Goal: Information Seeking & Learning: Learn about a topic

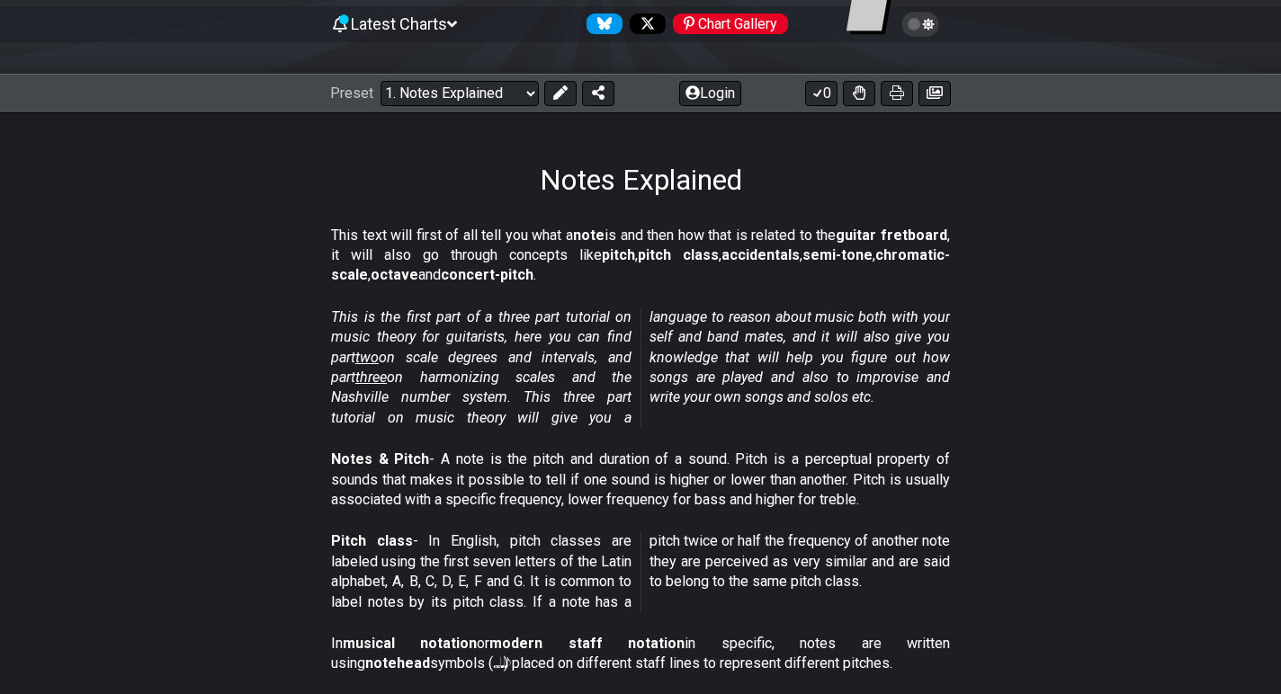
scroll to position [183, 0]
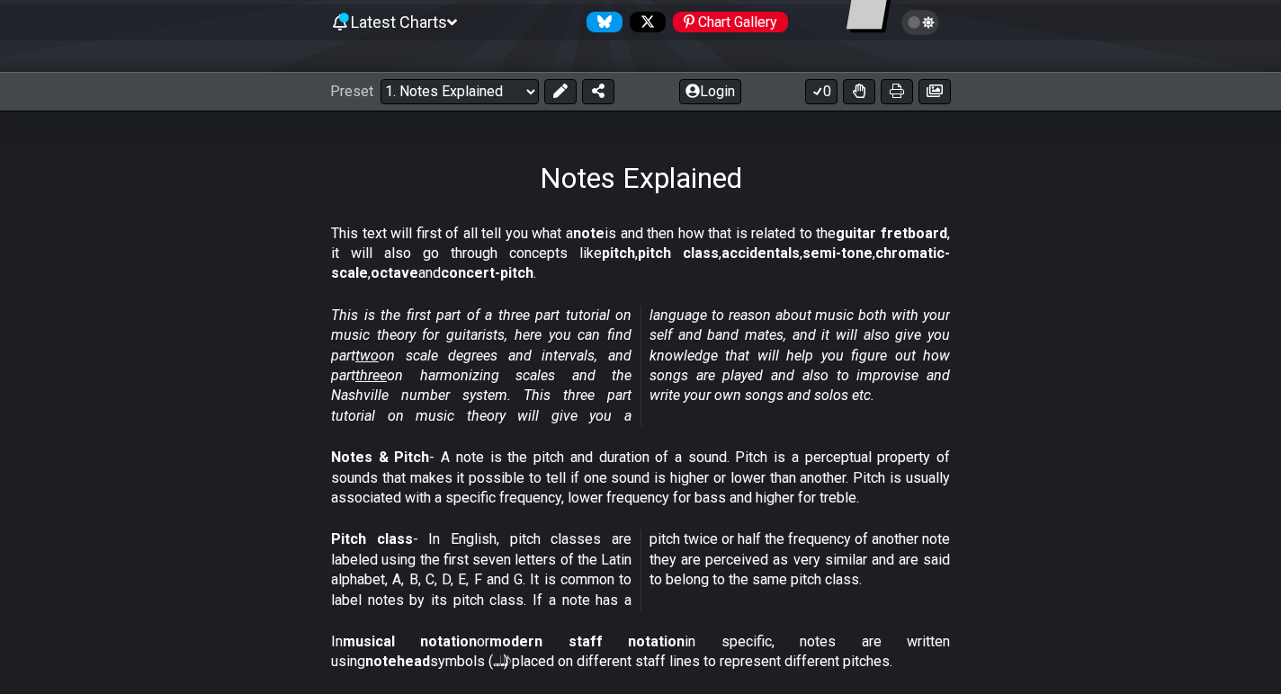
drag, startPoint x: 439, startPoint y: 221, endPoint x: 786, endPoint y: 448, distance: 414.7
drag, startPoint x: 786, startPoint y: 448, endPoint x: 296, endPoint y: 237, distance: 533.9
drag, startPoint x: 296, startPoint y: 237, endPoint x: 678, endPoint y: 247, distance: 382.5
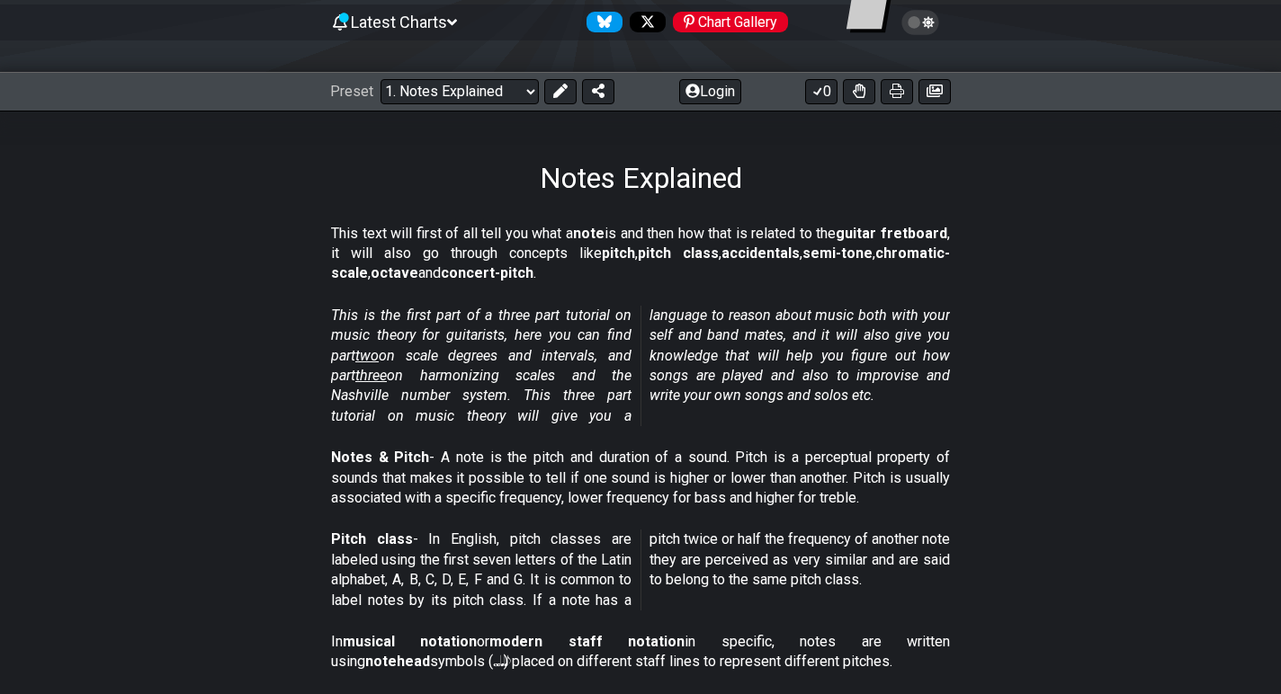
click at [679, 247] on section "This text will first of all tell you what a note is and then how that is relate…" at bounding box center [640, 258] width 1281 height 82
drag, startPoint x: 678, startPoint y: 247, endPoint x: 663, endPoint y: 154, distance: 94.8
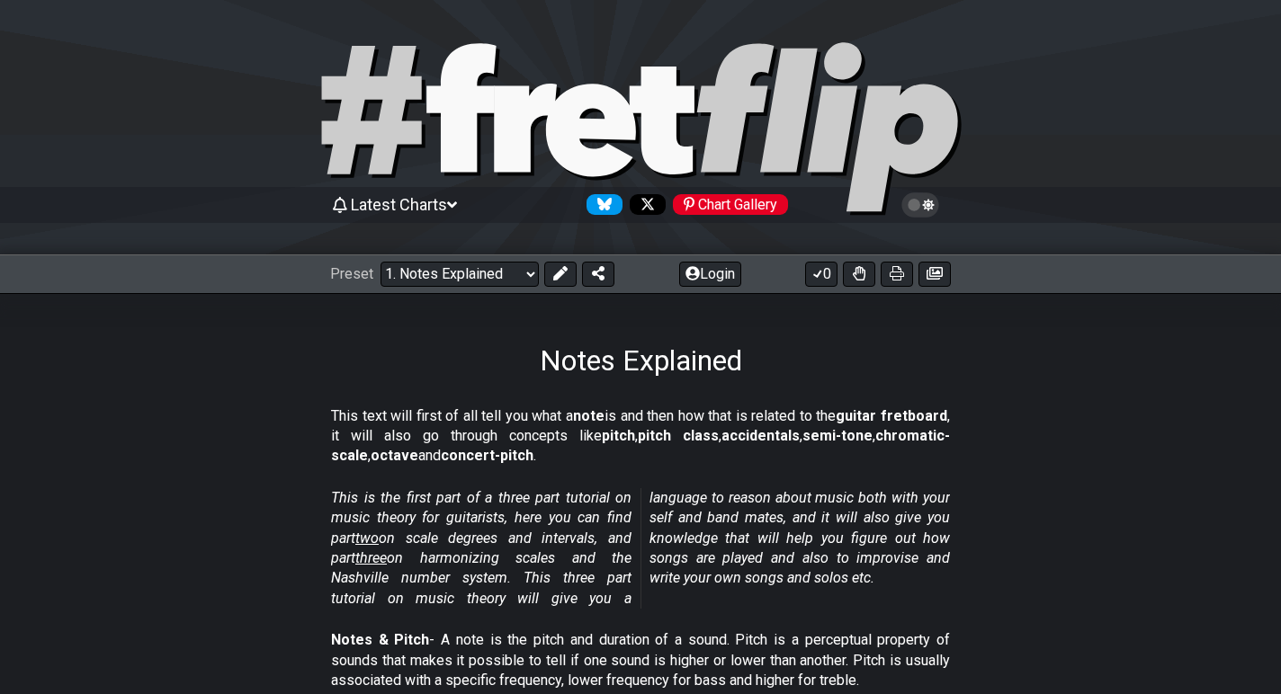
scroll to position [183, 0]
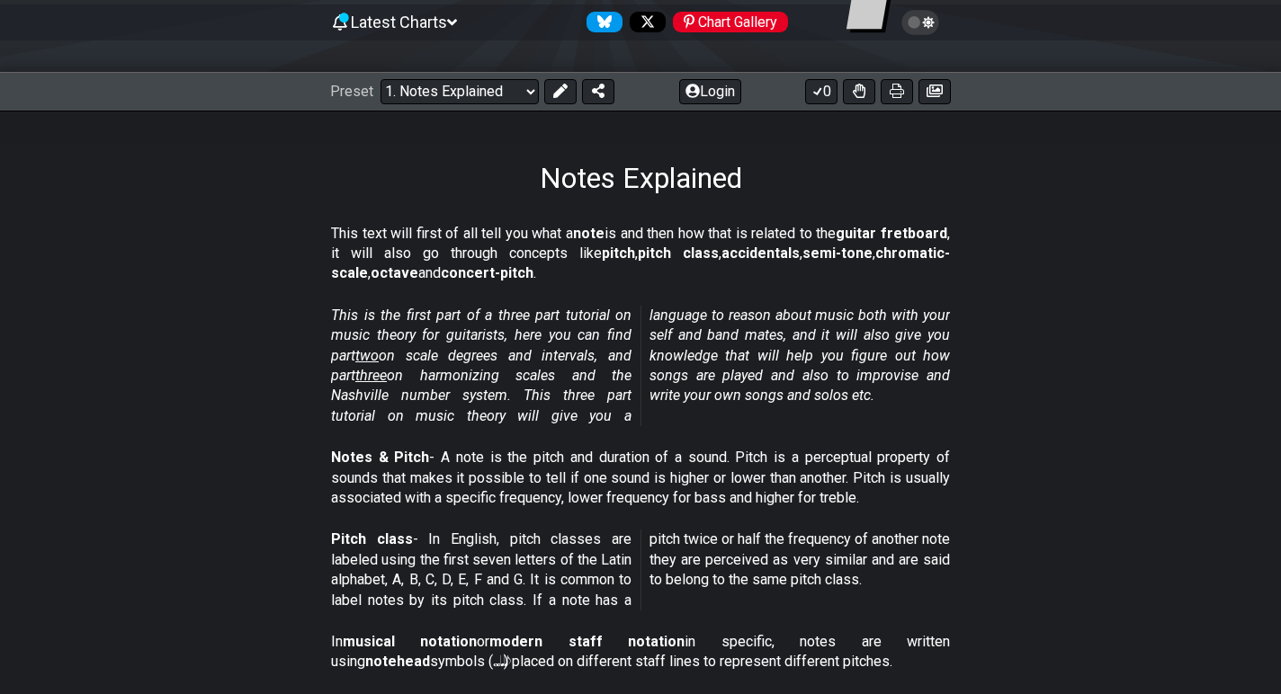
drag, startPoint x: 545, startPoint y: 482, endPoint x: 552, endPoint y: 184, distance: 298.7
drag, startPoint x: 552, startPoint y: 184, endPoint x: 632, endPoint y: 399, distance: 230.3
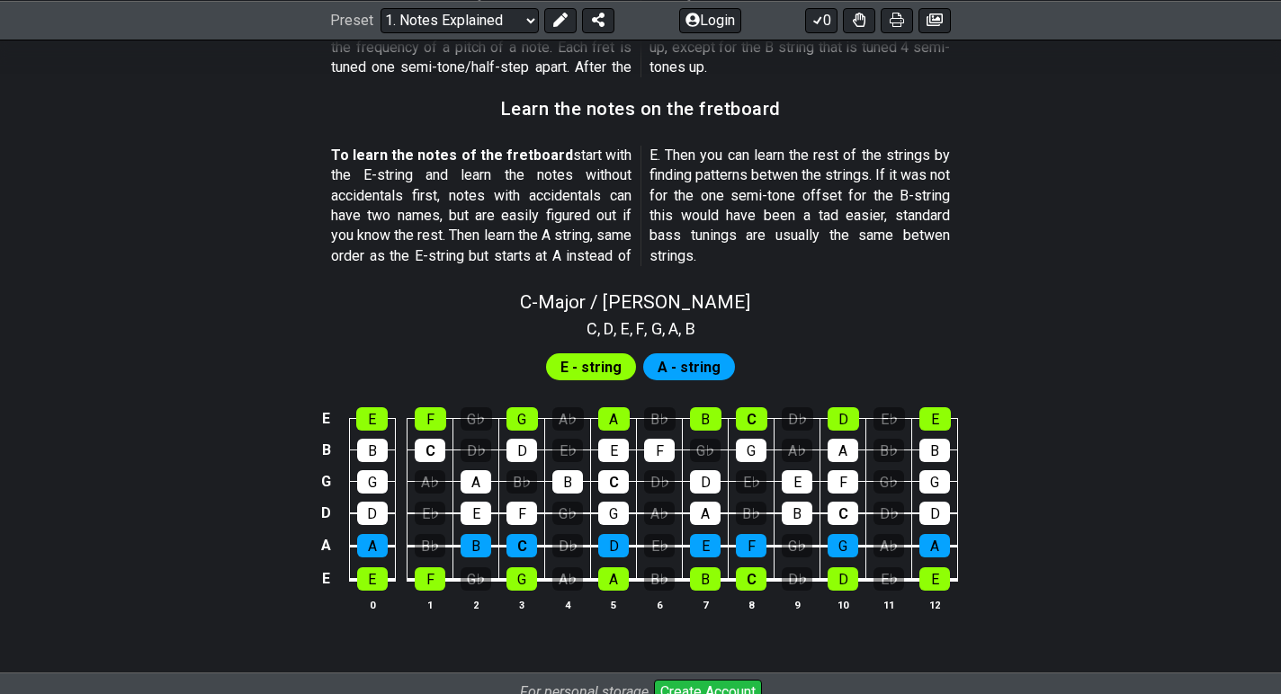
scroll to position [1806, 0]
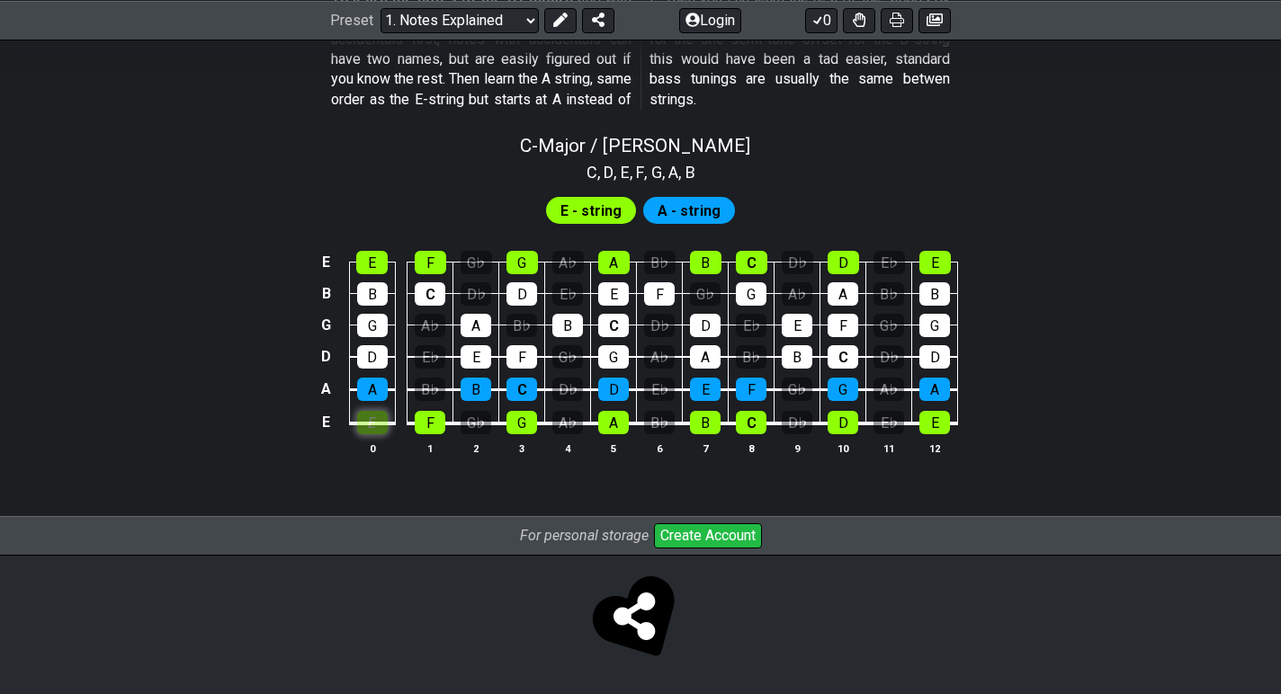
click at [374, 341] on tbody "E E F G♭ G A♭ A B♭ B C D♭ D E♭ E B B C D♭ D E♭ E F G♭ G A♭ A B♭ B G G A♭ A B♭ B…" at bounding box center [637, 336] width 642 height 211
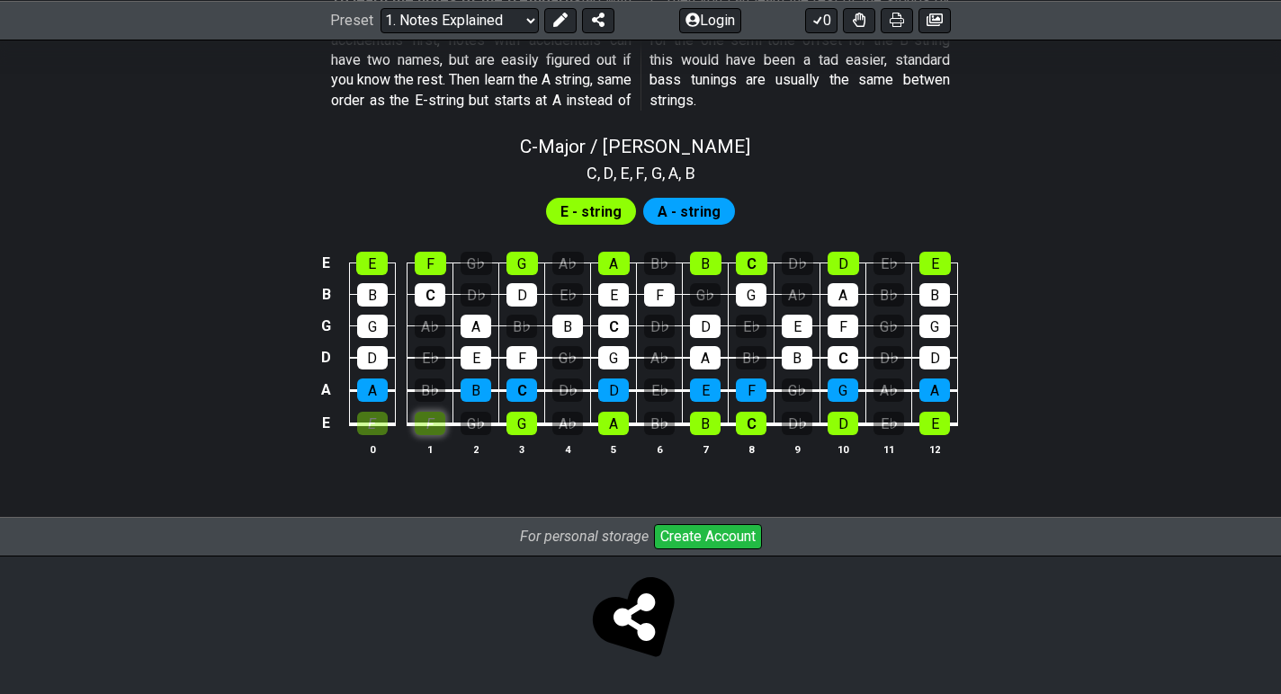
click at [433, 423] on div "F" at bounding box center [430, 423] width 31 height 23
click at [415, 426] on div "F" at bounding box center [430, 423] width 31 height 23
click at [392, 423] on td "E" at bounding box center [372, 407] width 46 height 34
click at [372, 423] on div "E" at bounding box center [372, 423] width 31 height 23
click at [582, 204] on span "E - string" at bounding box center [590, 212] width 61 height 26
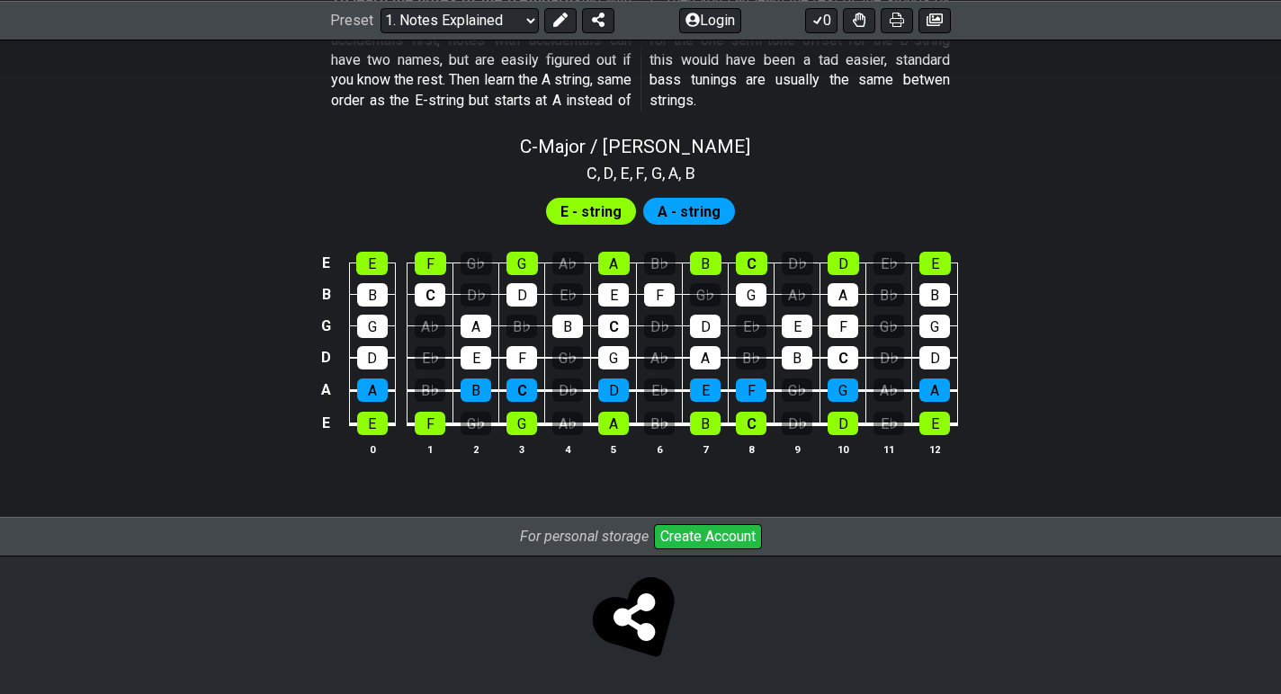
click at [733, 229] on div "E E F G♭ G A♭ A B♭ B C D♭ D E♭ E B B C D♭ D E♭ E F G♭ G A♭ A B♭ B G G A♭ A B♭ B…" at bounding box center [640, 354] width 1281 height 253
click at [695, 218] on span "A - string" at bounding box center [689, 212] width 63 height 26
click at [379, 385] on div "A" at bounding box center [372, 390] width 31 height 23
click at [378, 349] on div "D" at bounding box center [372, 357] width 31 height 23
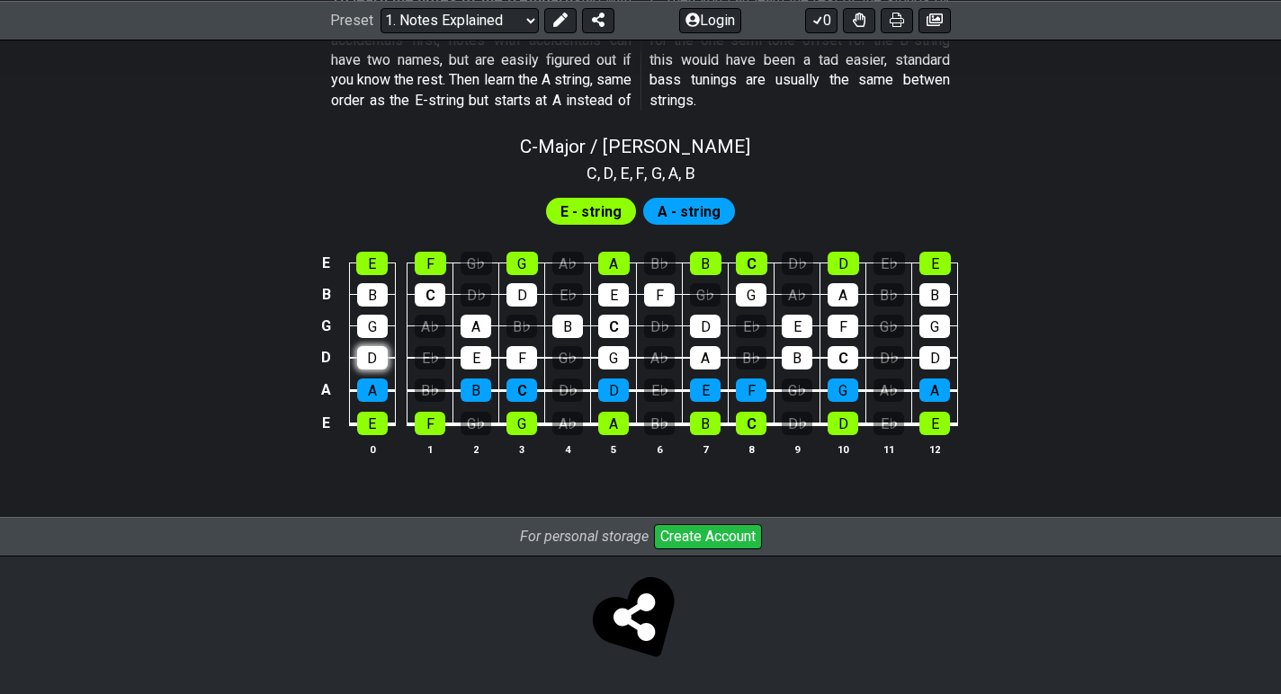
click at [378, 349] on div "D" at bounding box center [372, 357] width 31 height 23
drag, startPoint x: 1022, startPoint y: 461, endPoint x: 774, endPoint y: 228, distance: 339.8
click at [774, 228] on div "E E F G♭ G A♭ A B♭ B C D♭ D E♭ E B B C D♭ D E♭ E F G♭ G A♭ A B♭ B G G A♭ A B♭ B…" at bounding box center [640, 354] width 1281 height 253
drag, startPoint x: 293, startPoint y: 166, endPoint x: 1041, endPoint y: 407, distance: 785.4
click at [1021, 401] on div "C - Major / Ionian C , D , E , F , G , A , B E - string A - string E E F G♭ G A…" at bounding box center [640, 303] width 1281 height 356
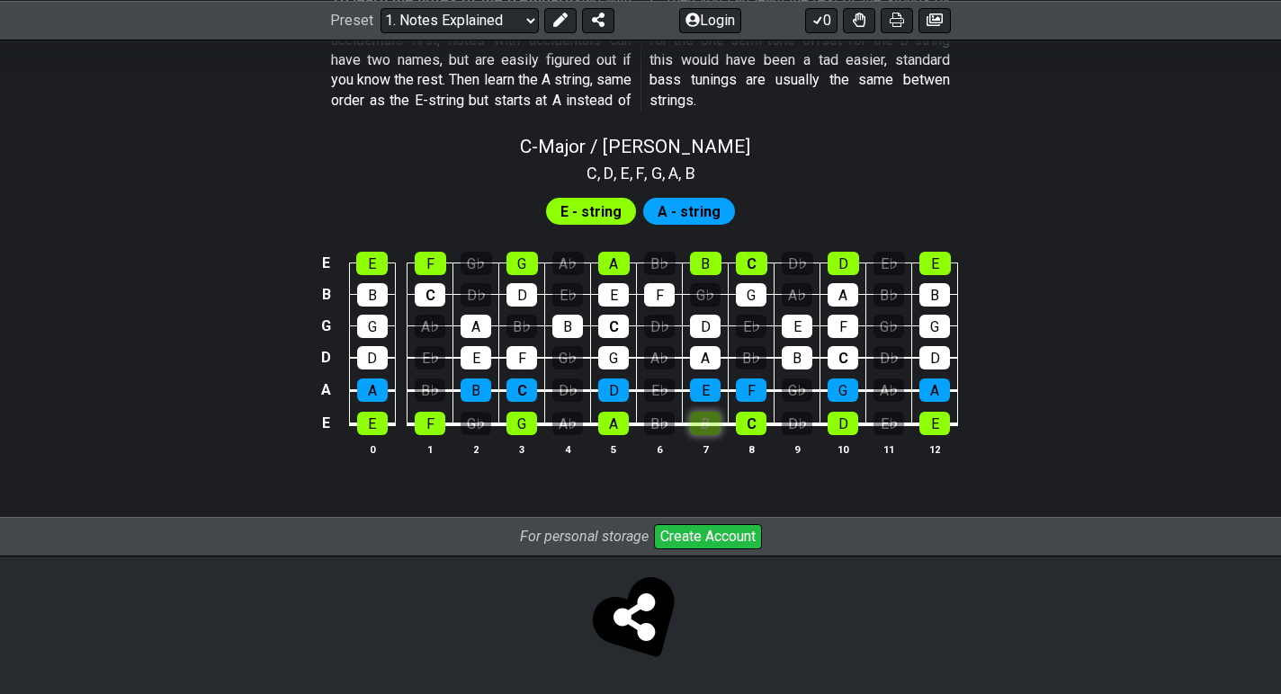
click at [706, 426] on div "B" at bounding box center [705, 423] width 31 height 23
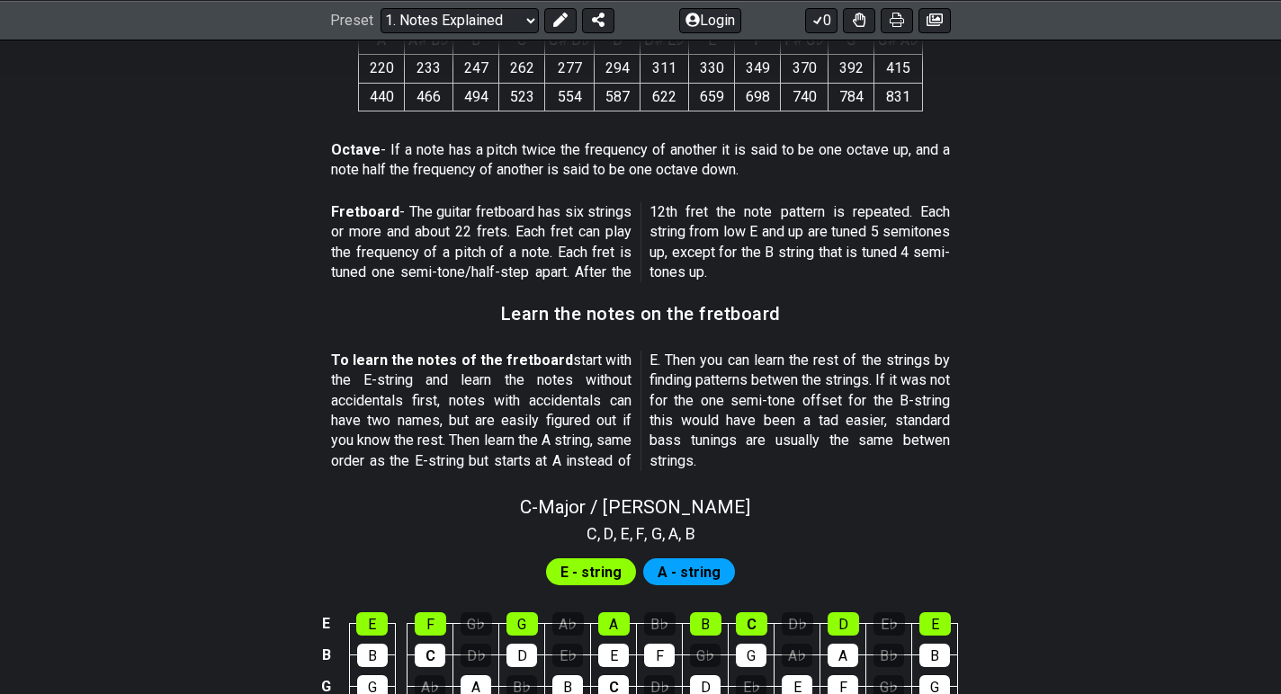
scroll to position [1363, 0]
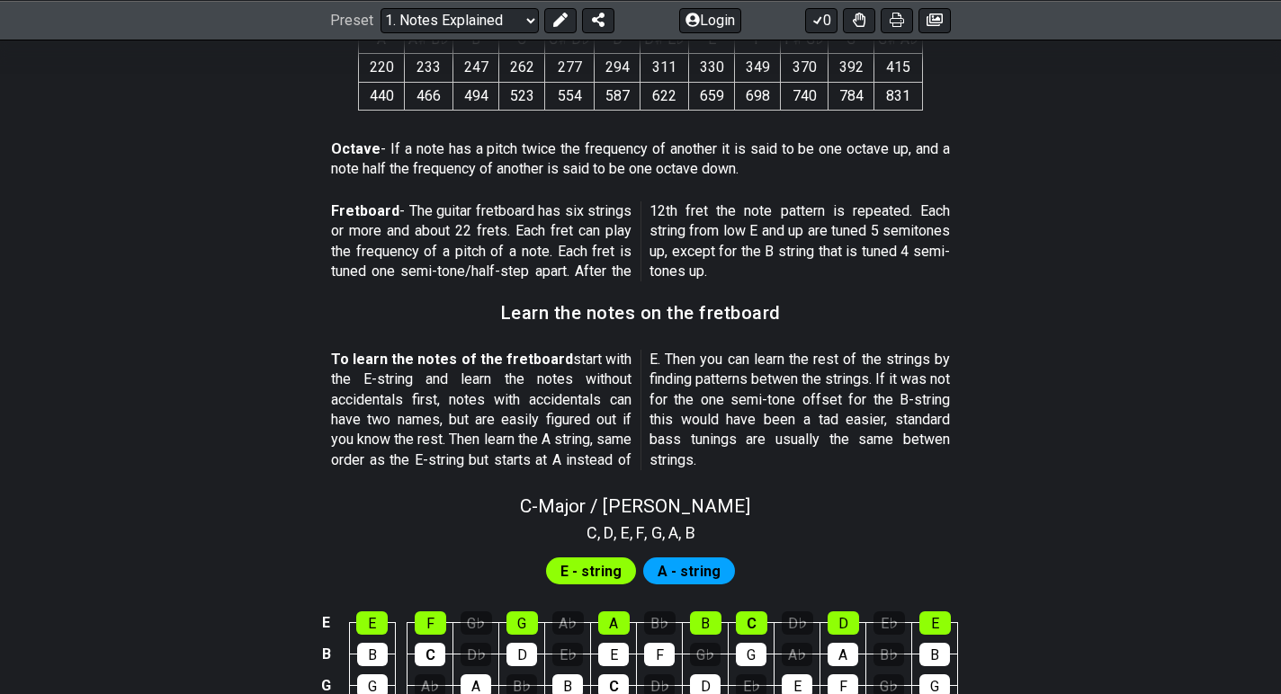
drag, startPoint x: 473, startPoint y: 233, endPoint x: 610, endPoint y: 396, distance: 212.6
drag, startPoint x: 610, startPoint y: 396, endPoint x: 527, endPoint y: 220, distance: 194.0
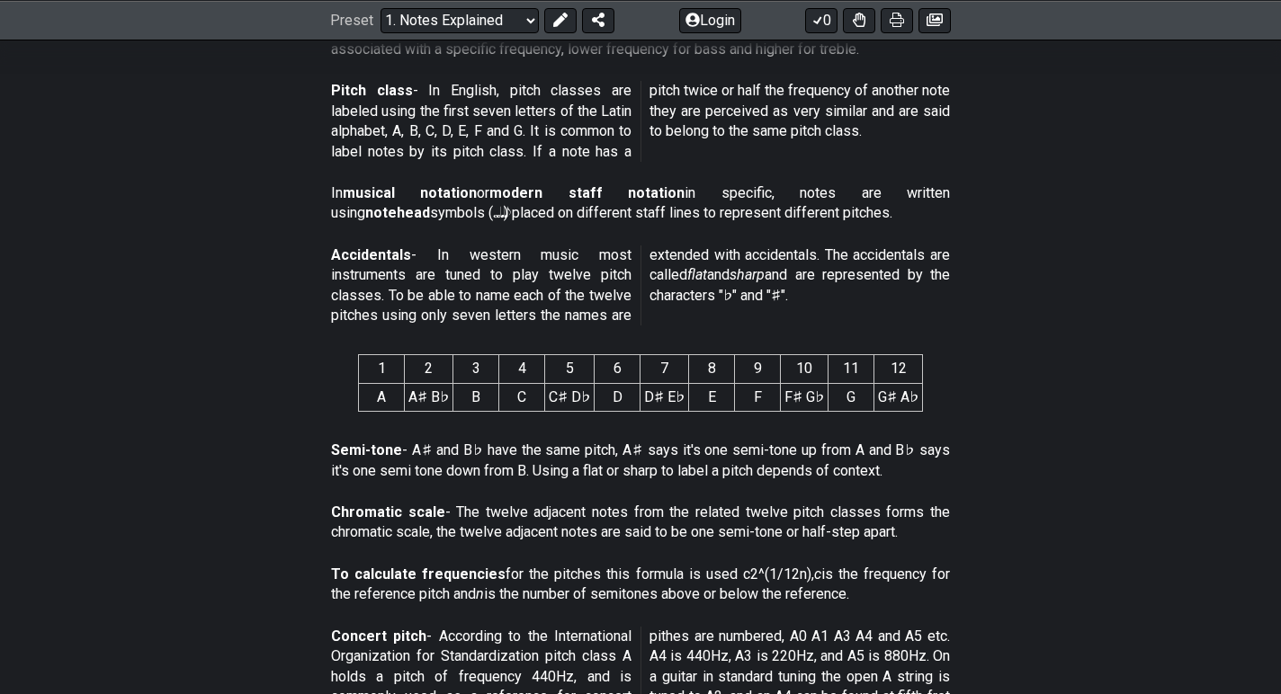
scroll to position [635, 0]
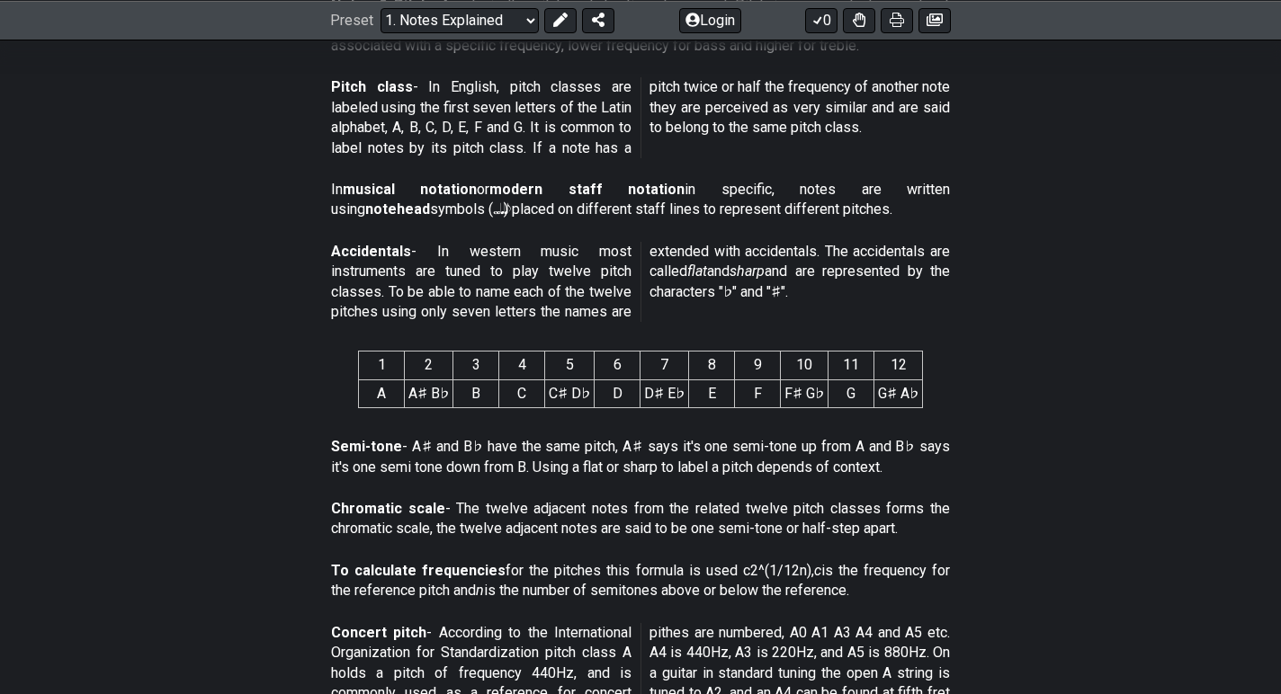
drag, startPoint x: 535, startPoint y: 284, endPoint x: 686, endPoint y: 363, distance: 170.2
click at [686, 363] on div "This text will first of all tell you what a note is and then how that is relate…" at bounding box center [640, 674] width 1281 height 1863
drag, startPoint x: 676, startPoint y: 340, endPoint x: 535, endPoint y: 246, distance: 169.4
click at [535, 247] on div "This text will first of all tell you what a note is and then how that is relate…" at bounding box center [640, 674] width 1281 height 1863
drag, startPoint x: 535, startPoint y: 246, endPoint x: 694, endPoint y: 330, distance: 179.9
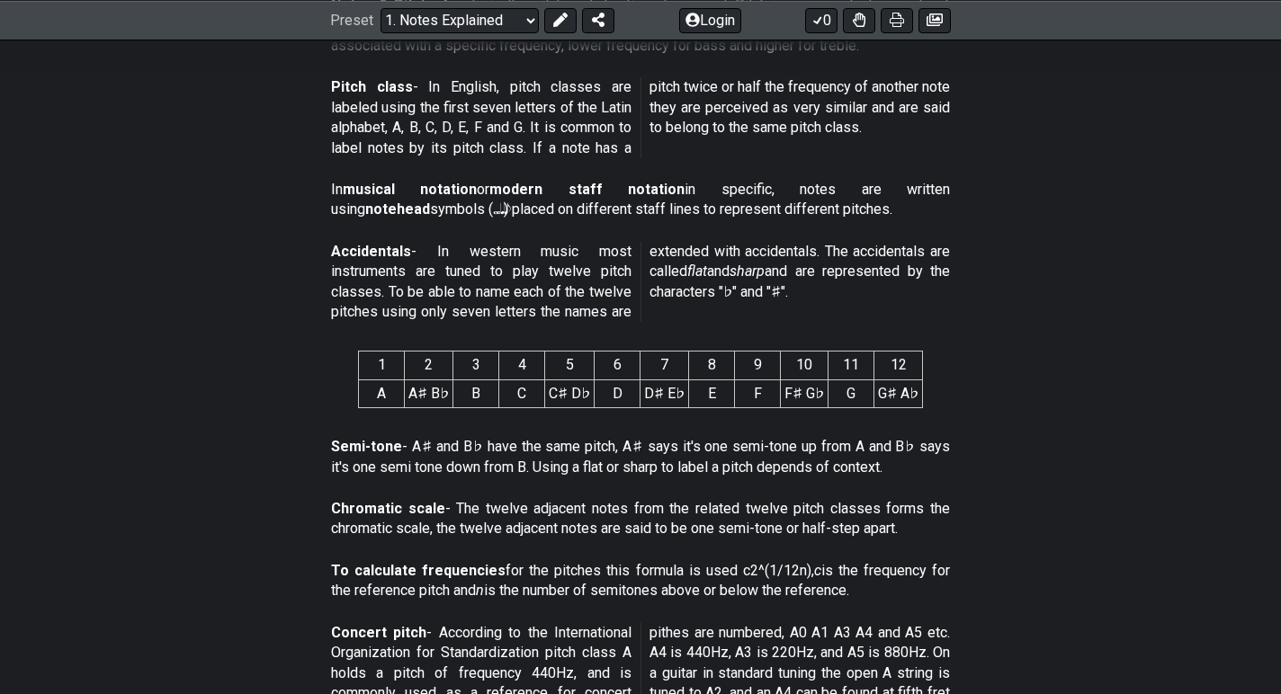
click at [694, 330] on div "Accidentals - In western music most instruments are tuned to play twelve pitch …" at bounding box center [640, 286] width 619 height 103
drag, startPoint x: 631, startPoint y: 306, endPoint x: 462, endPoint y: 231, distance: 184.0
click at [462, 231] on div "This text will first of all tell you what a note is and then how that is relate…" at bounding box center [640, 674] width 1281 height 1863
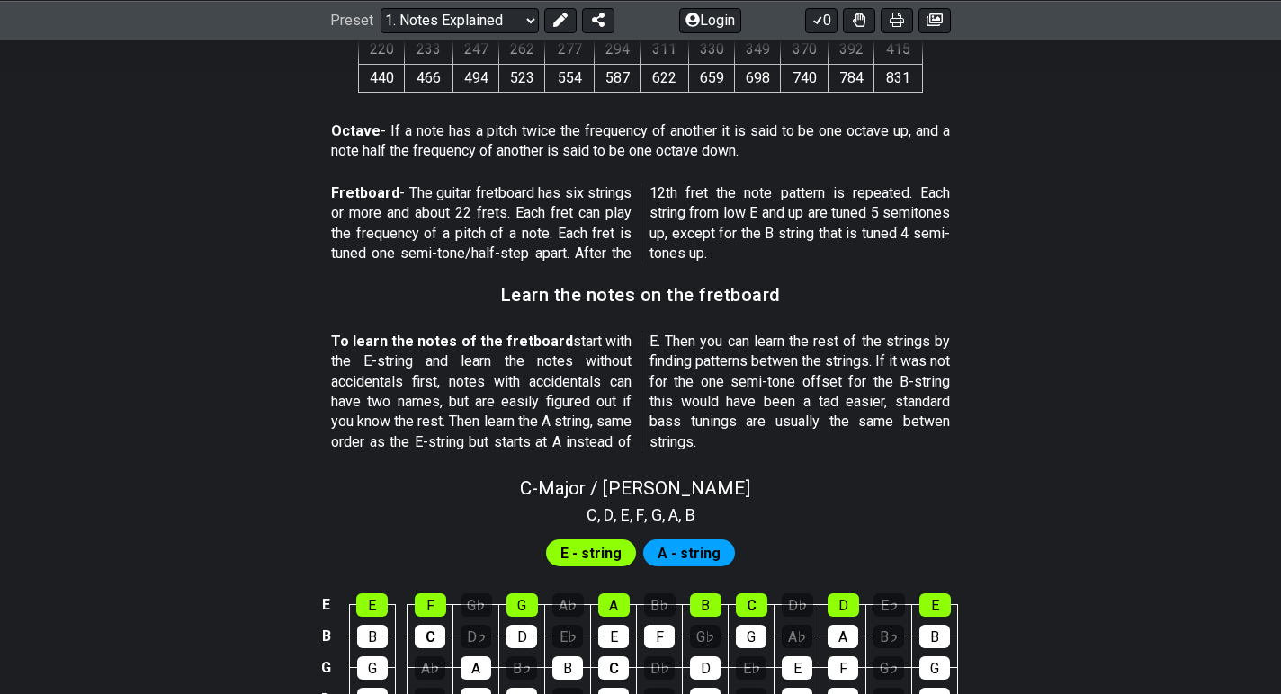
scroll to position [1383, 0]
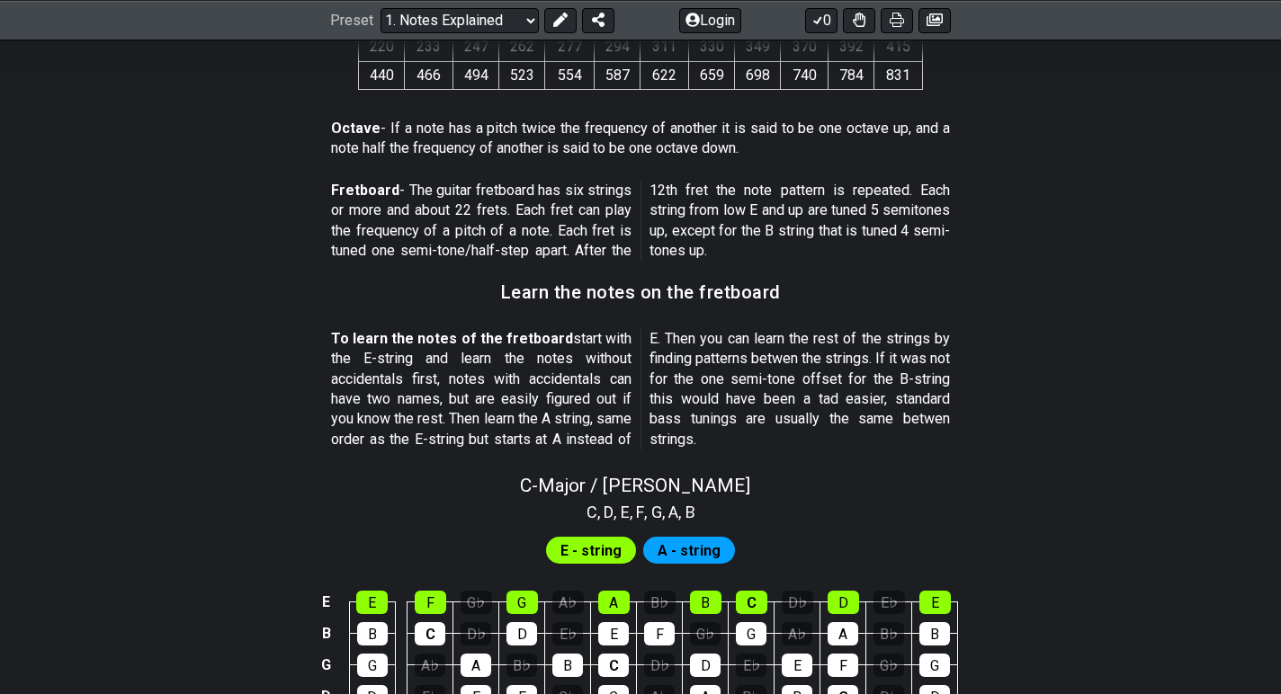
drag, startPoint x: 779, startPoint y: 324, endPoint x: 1054, endPoint y: 379, distance: 280.7
click at [1057, 379] on section "To learn the notes of the fretboard start with the E-string and learn the notes…" at bounding box center [640, 393] width 1281 height 142
drag, startPoint x: 1054, startPoint y: 379, endPoint x: 686, endPoint y: 270, distance: 383.7
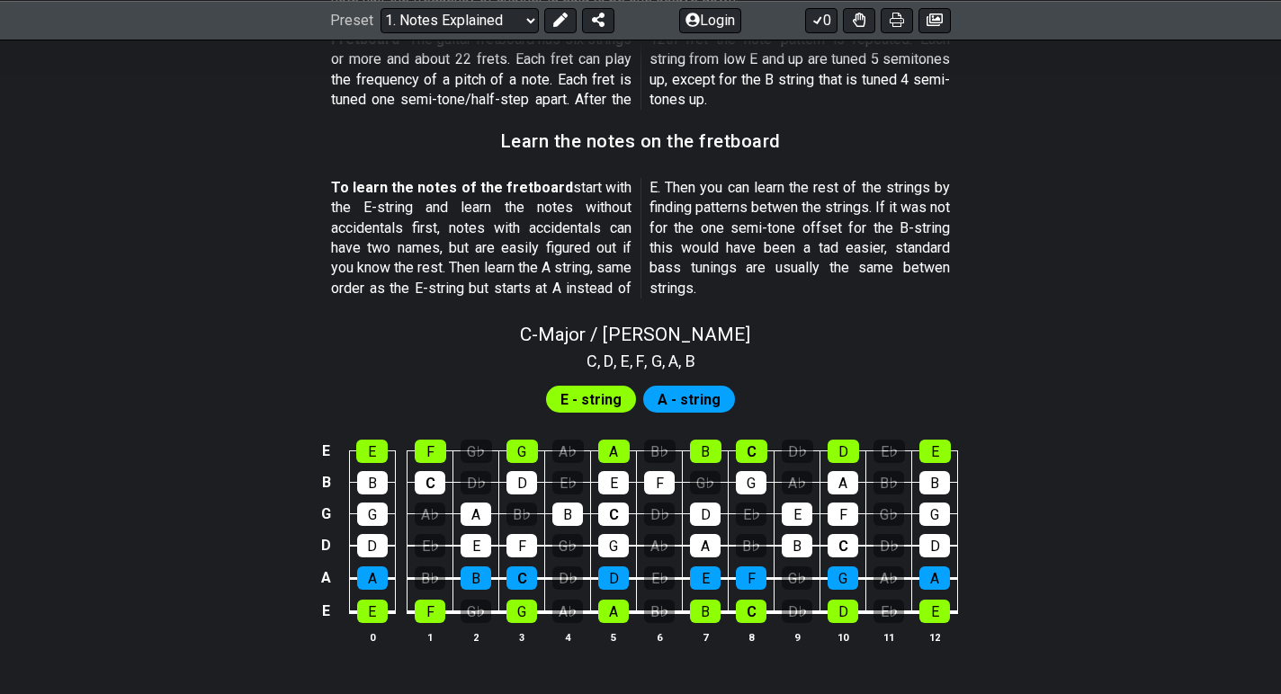
scroll to position [1723, 0]
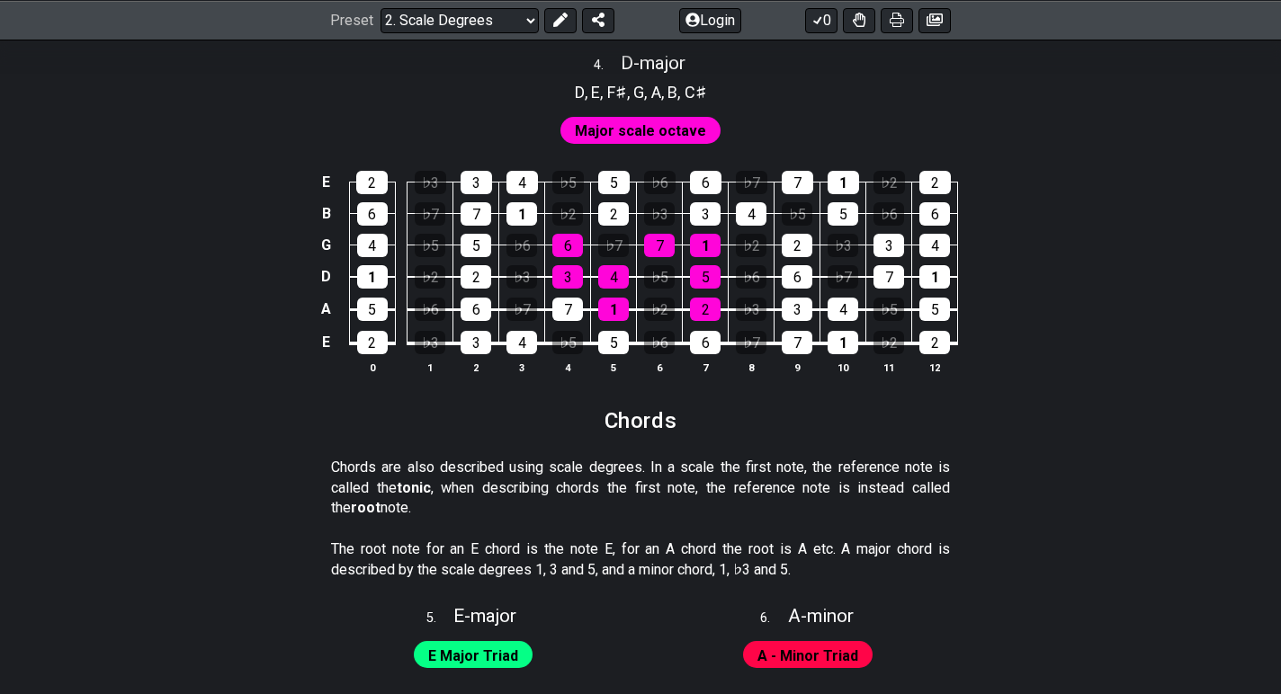
scroll to position [2537, 0]
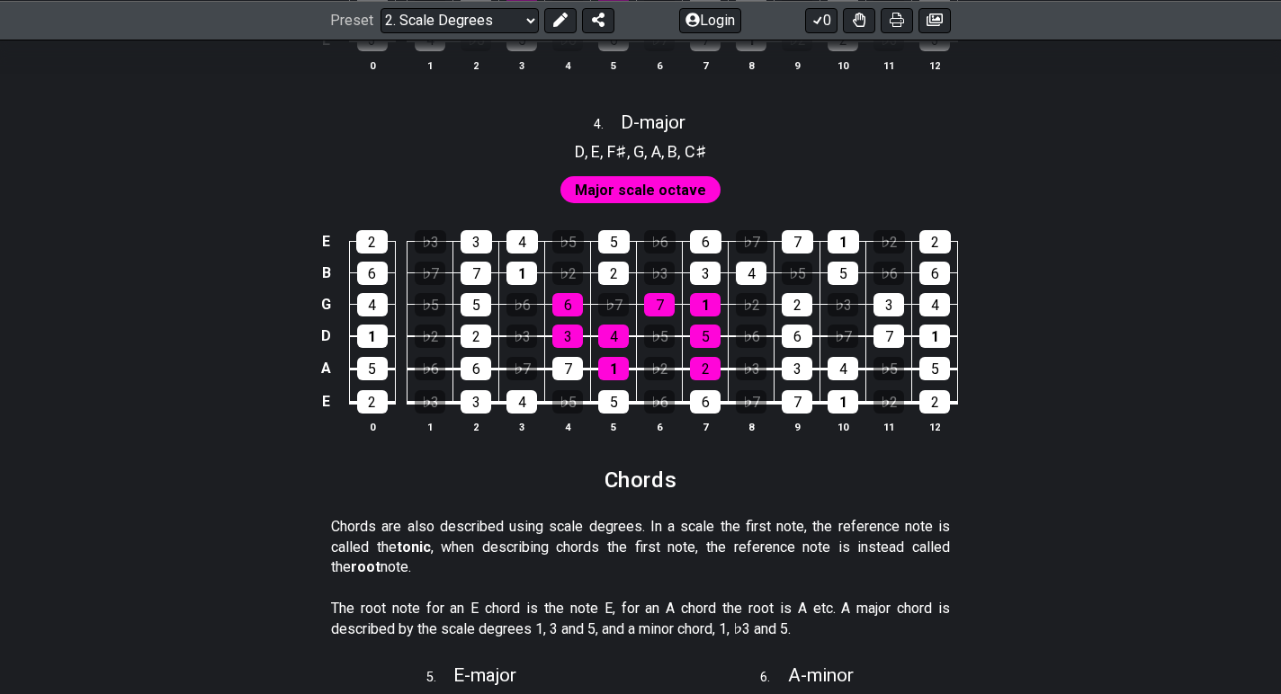
click at [645, 184] on span "Major scale octave" at bounding box center [640, 190] width 131 height 26
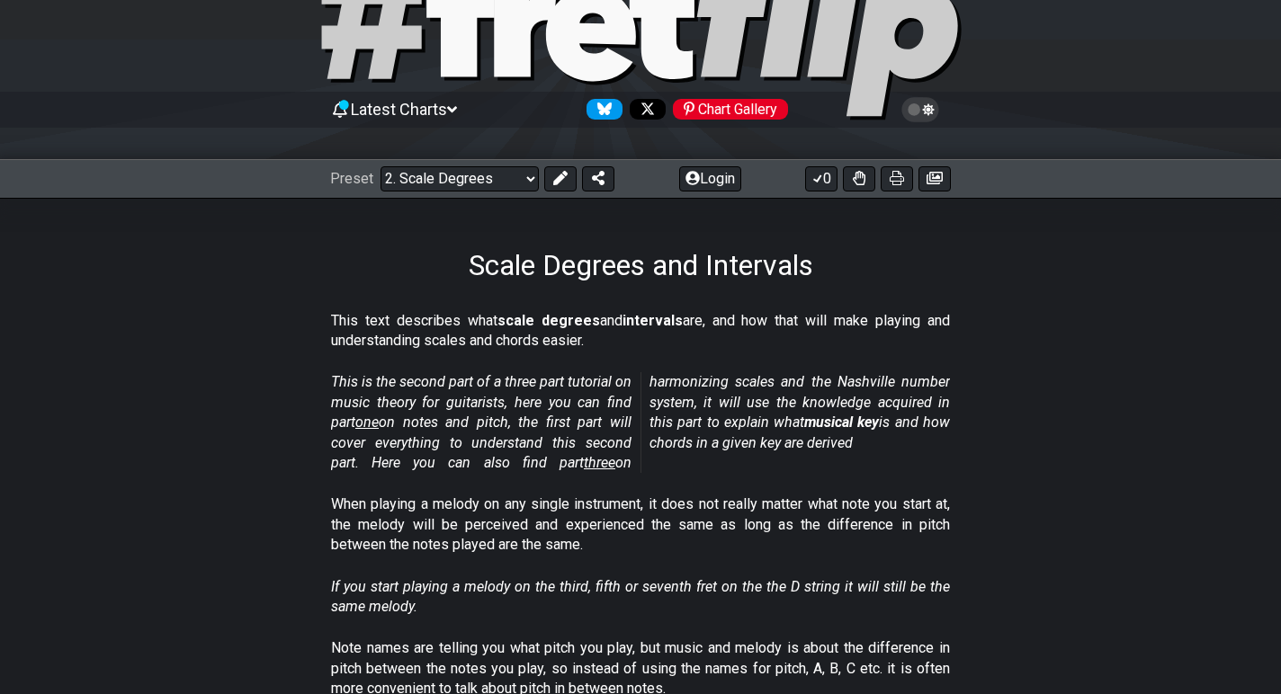
scroll to position [94, 0]
drag, startPoint x: 461, startPoint y: 246, endPoint x: 957, endPoint y: 508, distance: 560.5
drag, startPoint x: 957, startPoint y: 508, endPoint x: 394, endPoint y: 315, distance: 595.4
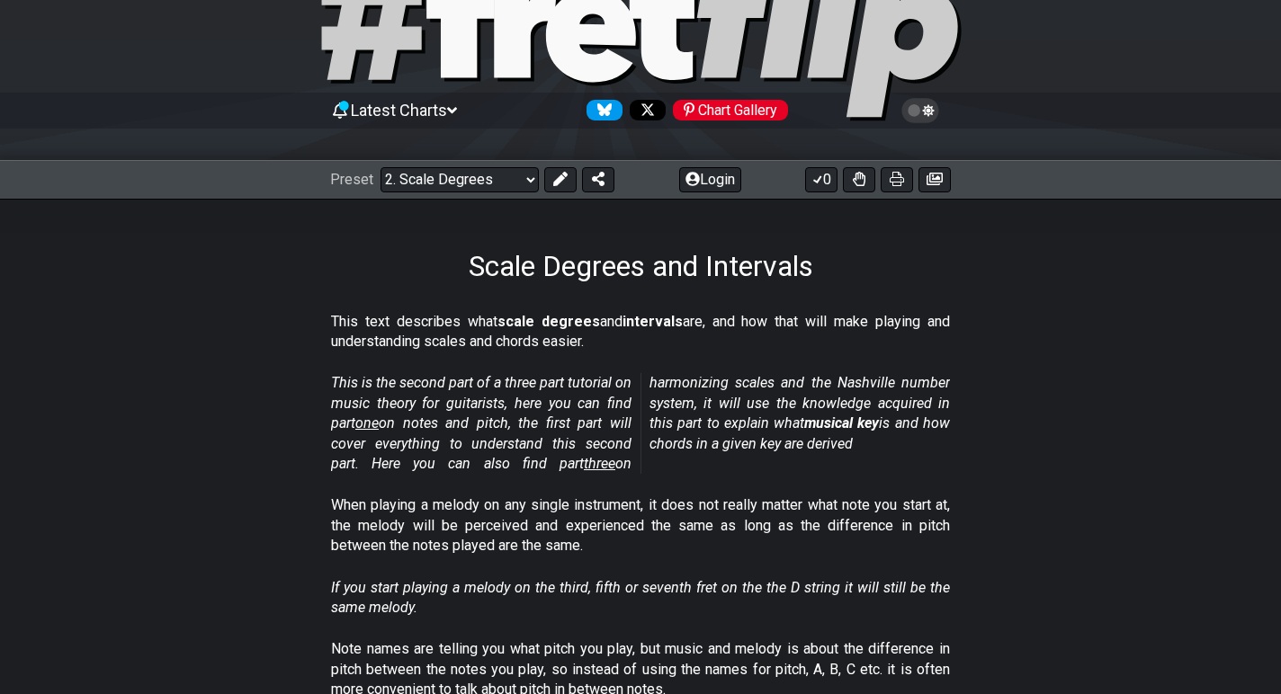
drag, startPoint x: 394, startPoint y: 315, endPoint x: 614, endPoint y: 377, distance: 229.0
drag, startPoint x: 614, startPoint y: 377, endPoint x: 582, endPoint y: 337, distance: 51.1
click at [608, 369] on div "This is the second part of a three part tutorial on music theory for guitarists…" at bounding box center [640, 427] width 619 height 122
